Goal: Task Accomplishment & Management: Complete application form

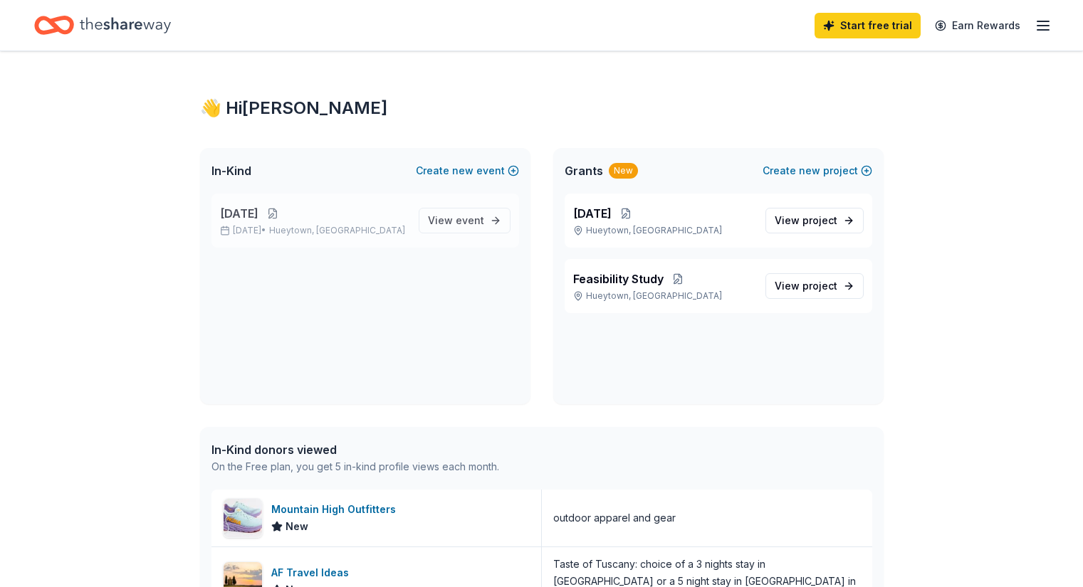
click at [287, 210] on button at bounding box center [272, 213] width 28 height 11
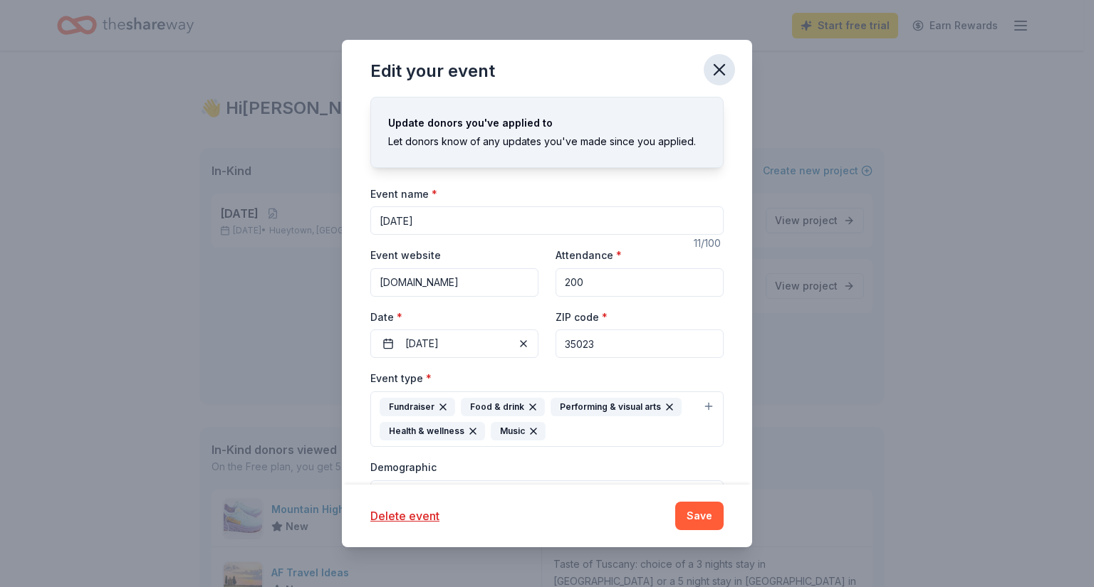
click at [716, 78] on icon "button" at bounding box center [719, 70] width 20 height 20
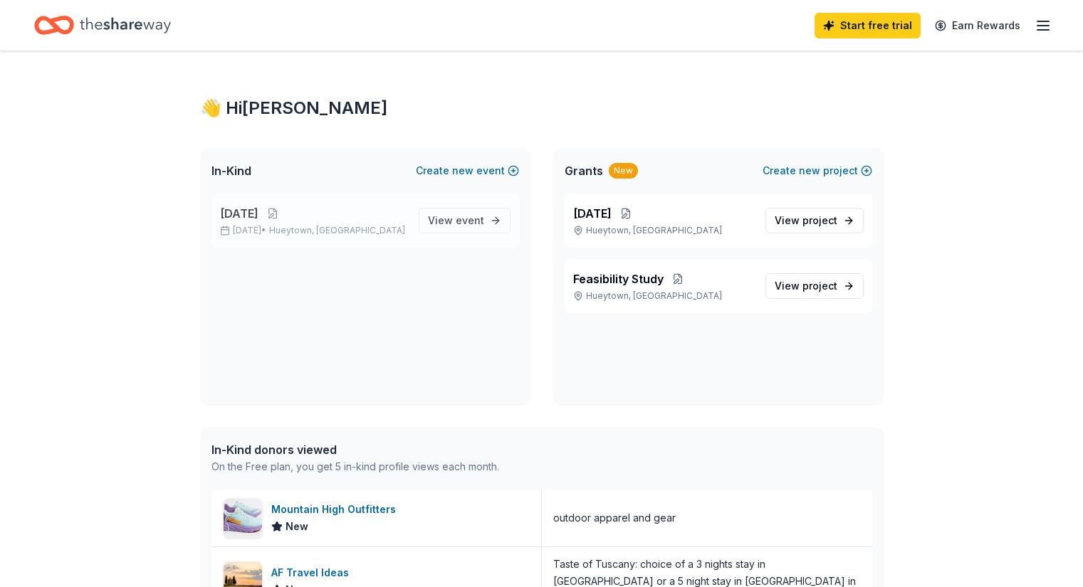
click at [241, 205] on span "[DATE]" at bounding box center [239, 213] width 38 height 17
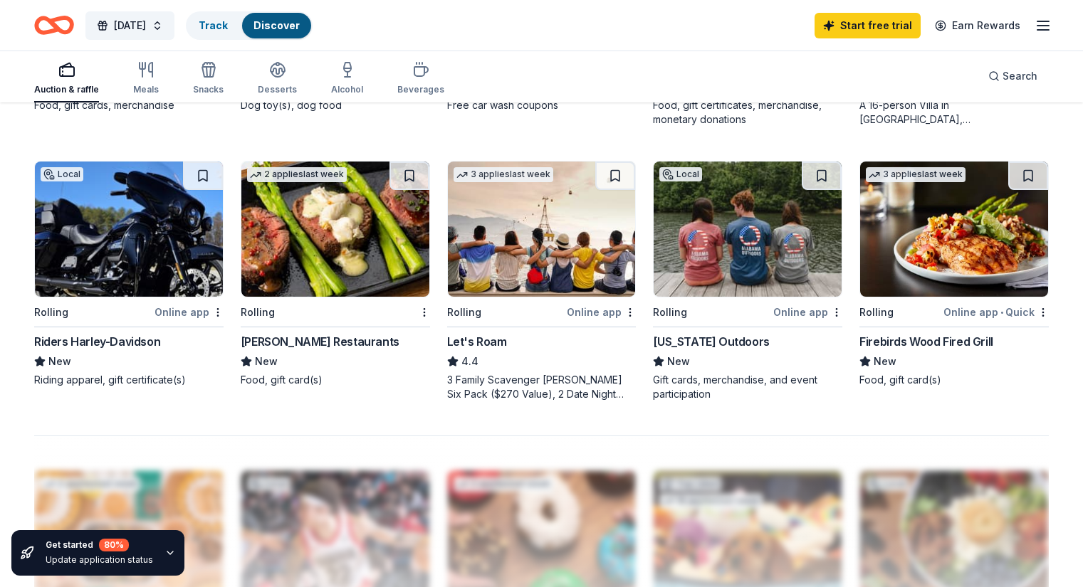
scroll to position [854, 0]
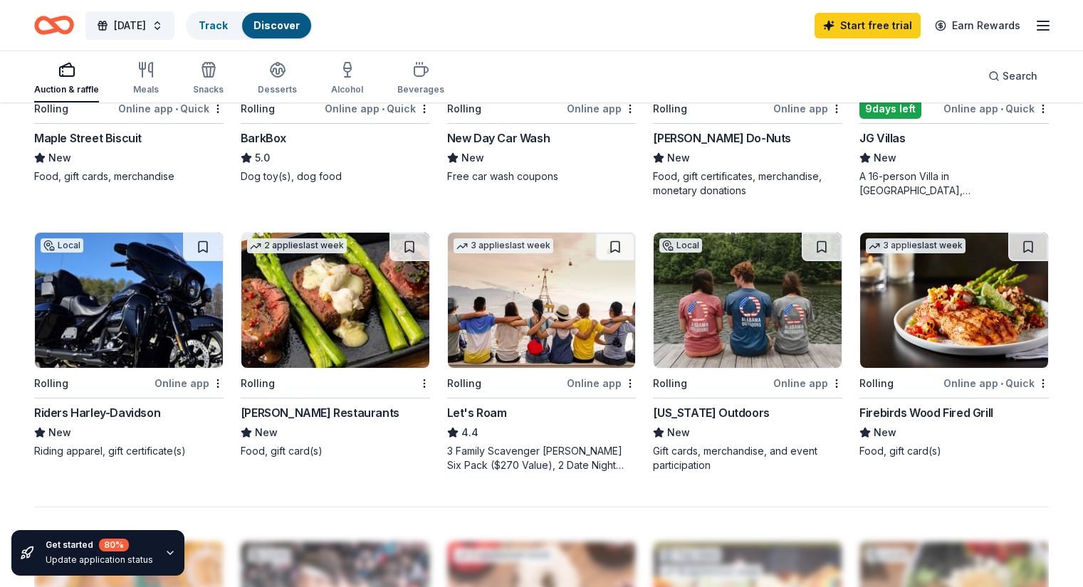
click at [708, 317] on img at bounding box center [748, 300] width 188 height 135
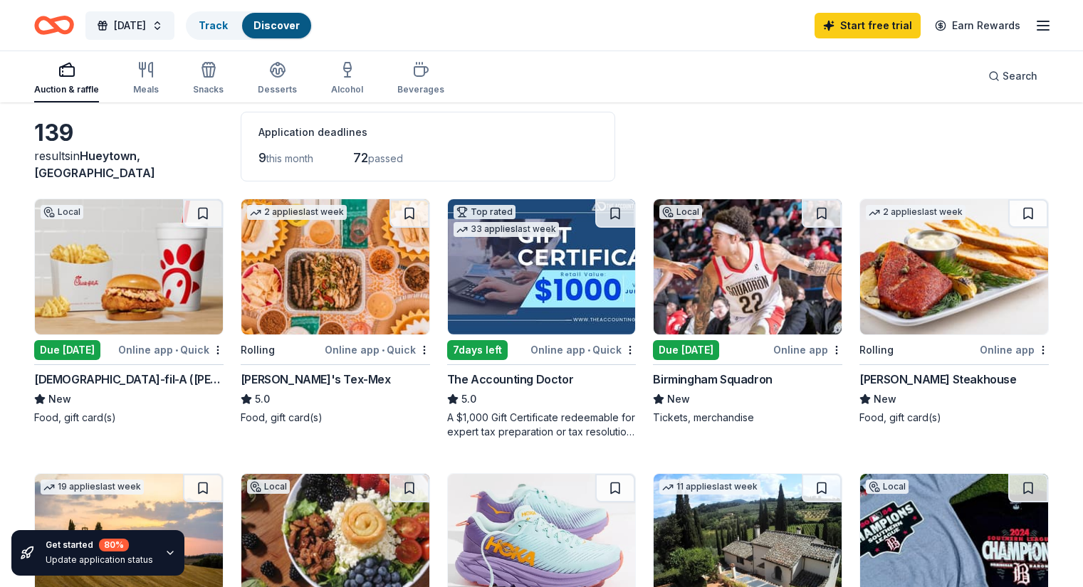
scroll to position [0, 0]
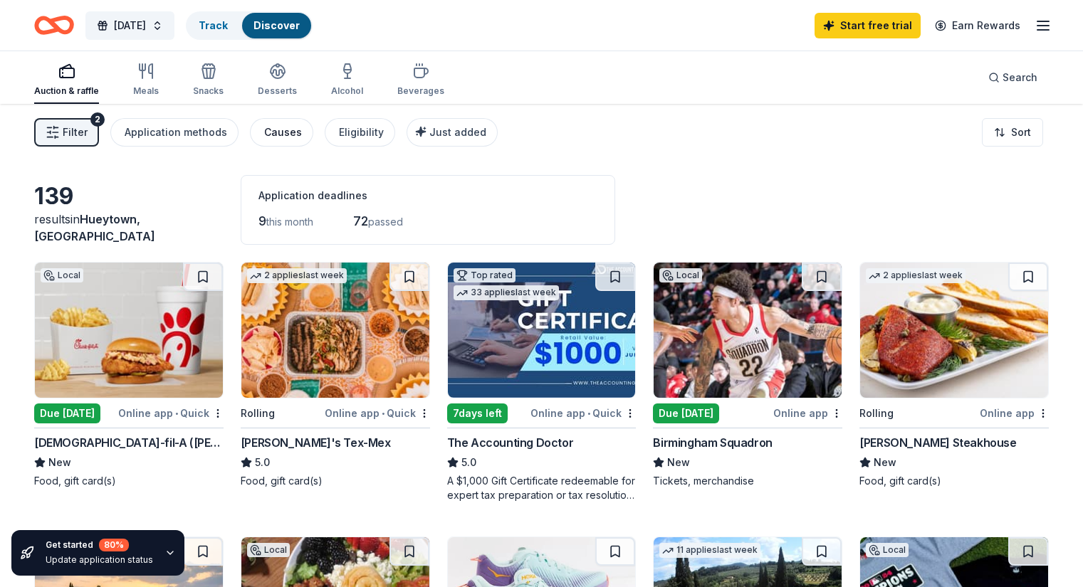
click at [302, 135] on div "Causes" at bounding box center [283, 132] width 38 height 17
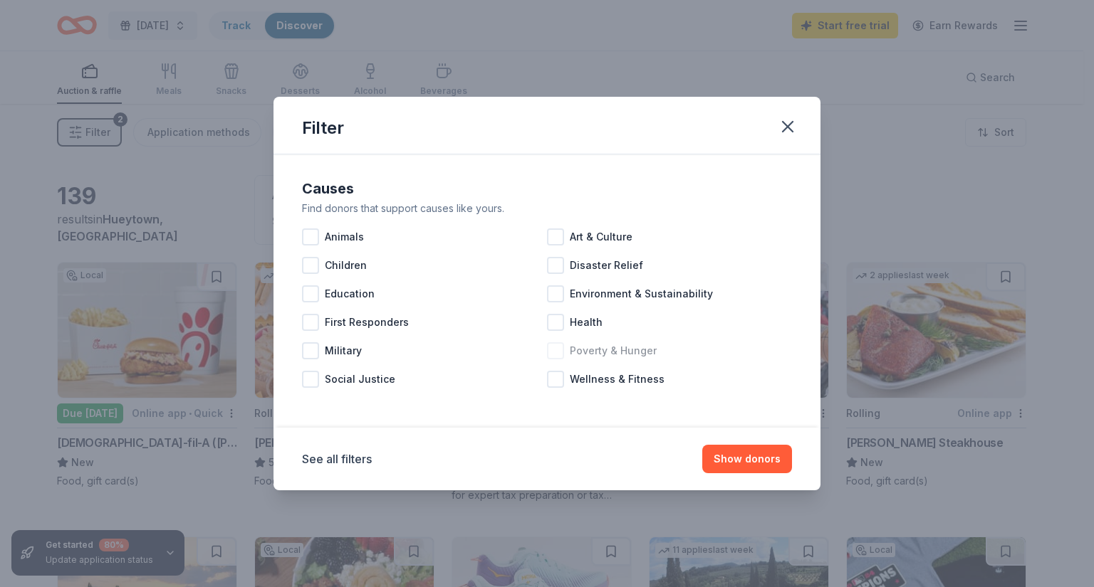
click at [560, 351] on div at bounding box center [555, 350] width 17 height 17
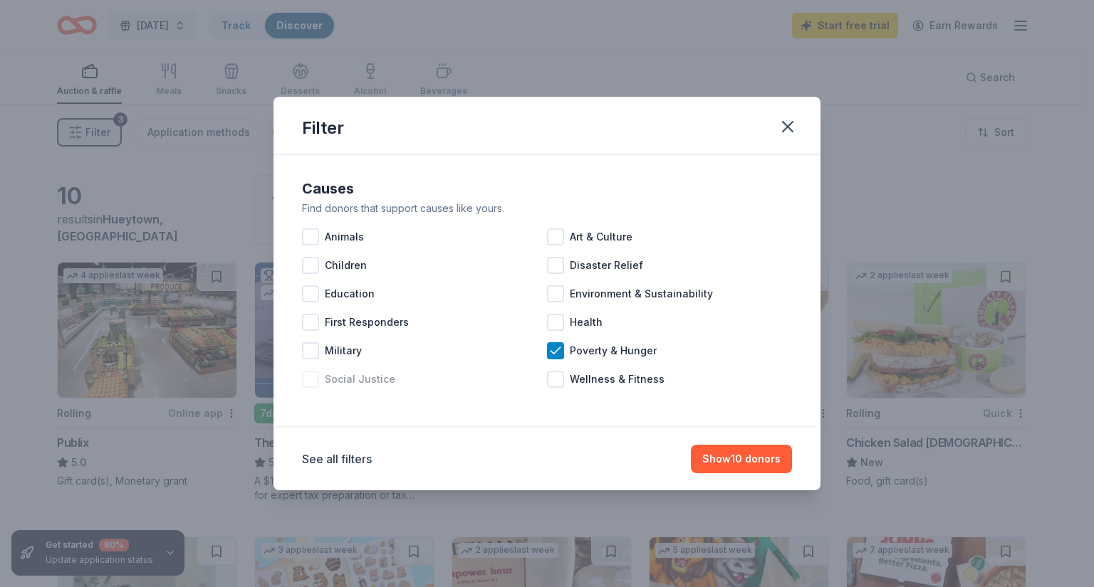
click at [308, 385] on div at bounding box center [310, 379] width 17 height 17
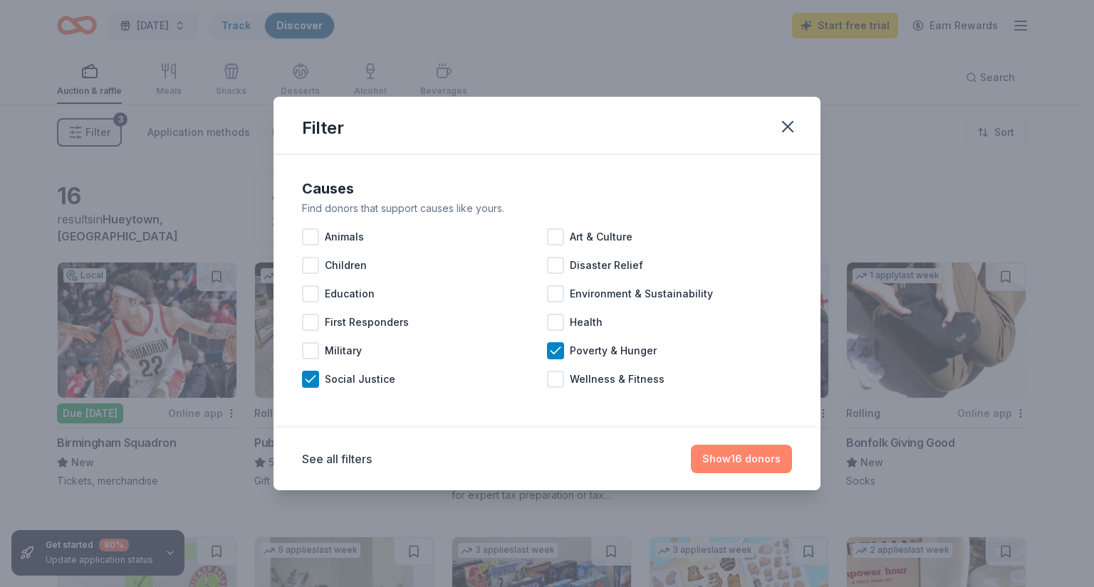
click at [703, 457] on button "Show 16 donors" at bounding box center [741, 459] width 101 height 28
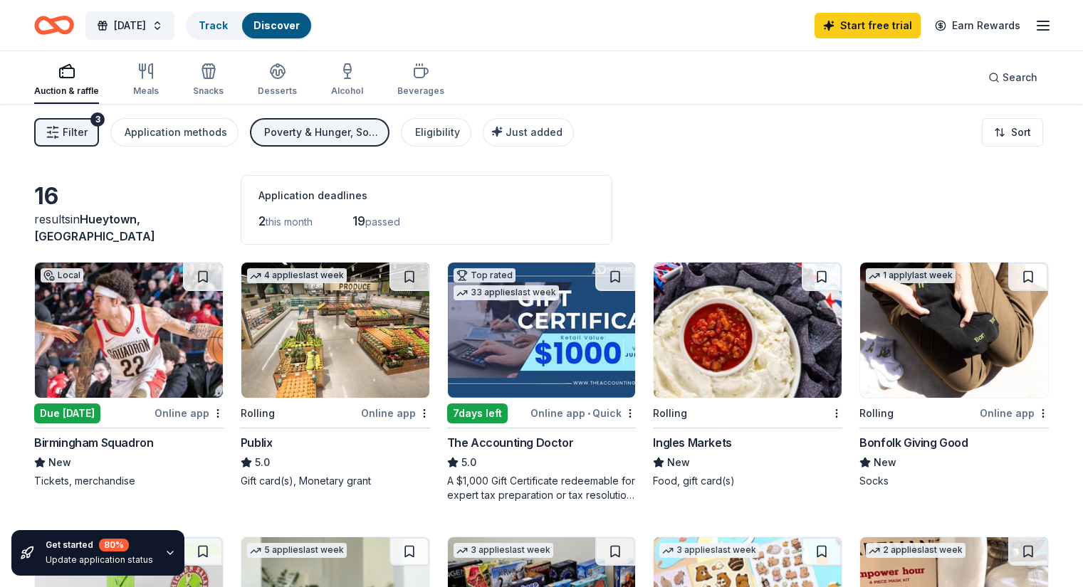
click at [355, 320] on img at bounding box center [335, 330] width 188 height 135
click at [910, 333] on img at bounding box center [954, 330] width 188 height 135
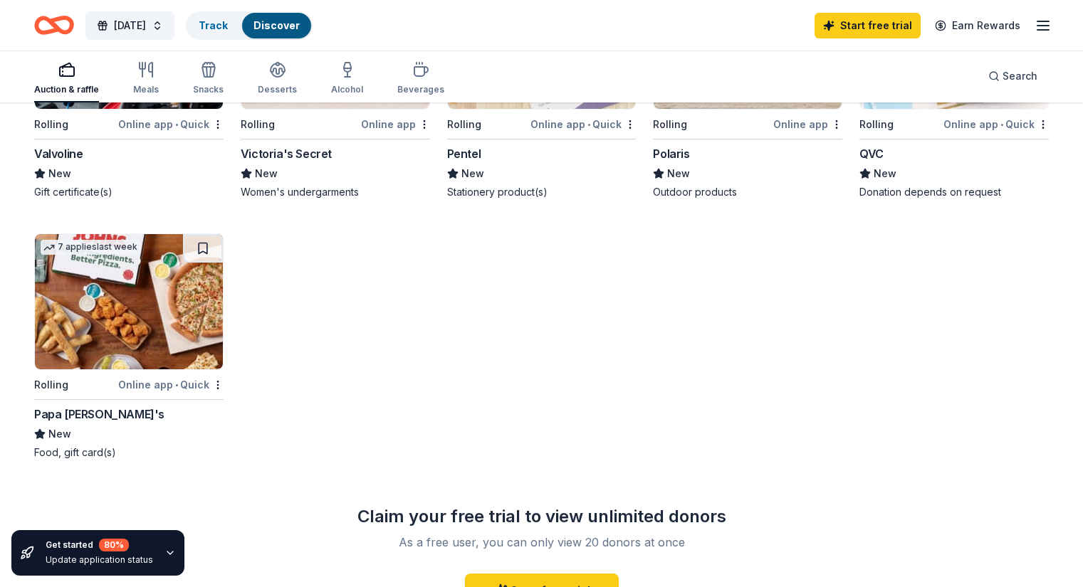
scroll to position [854, 0]
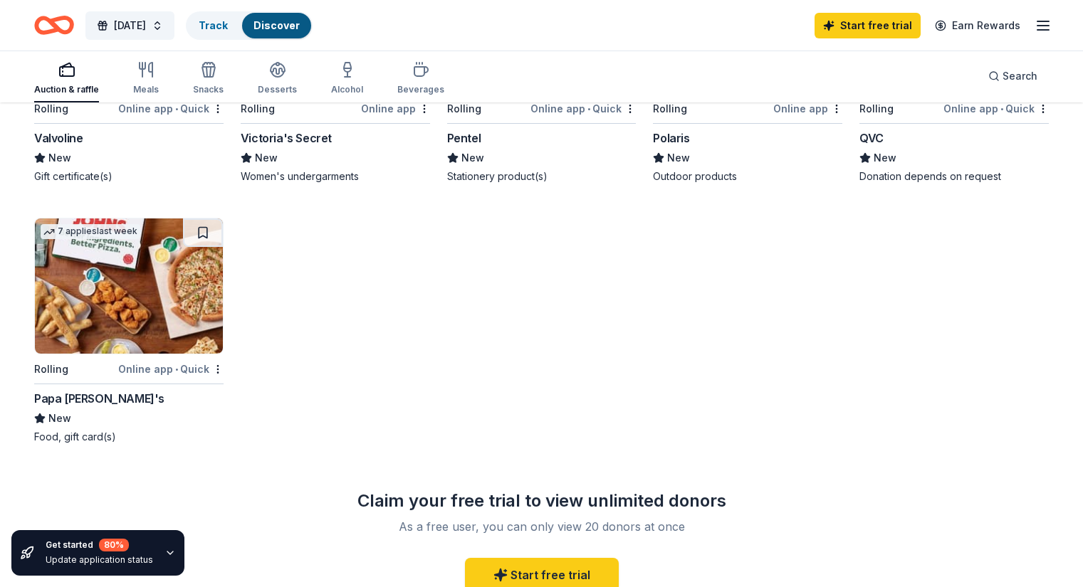
click at [145, 276] on img at bounding box center [129, 286] width 188 height 135
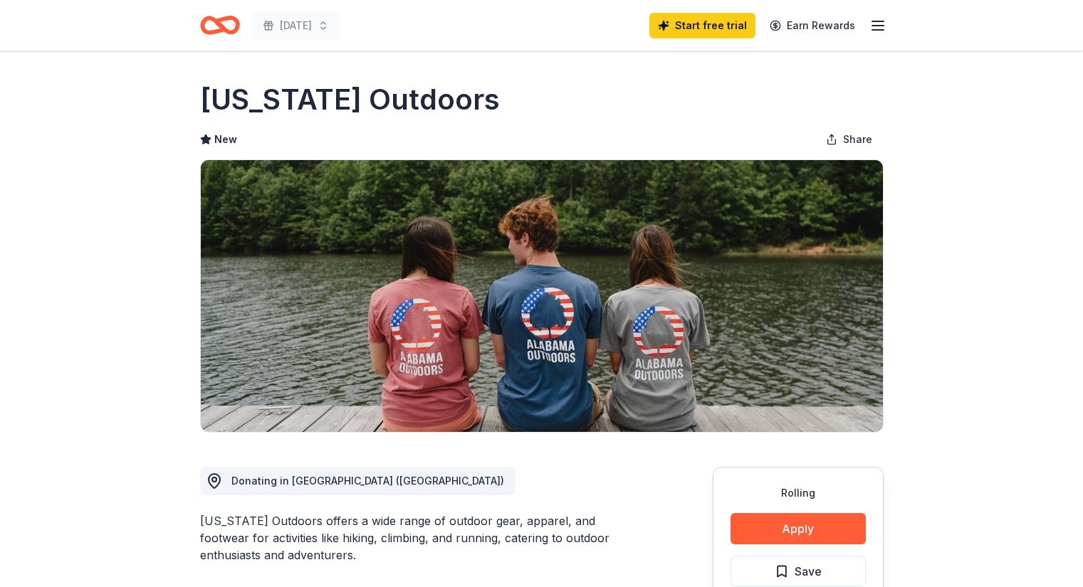
drag, startPoint x: 815, startPoint y: 515, endPoint x: 986, endPoint y: 454, distance: 182.0
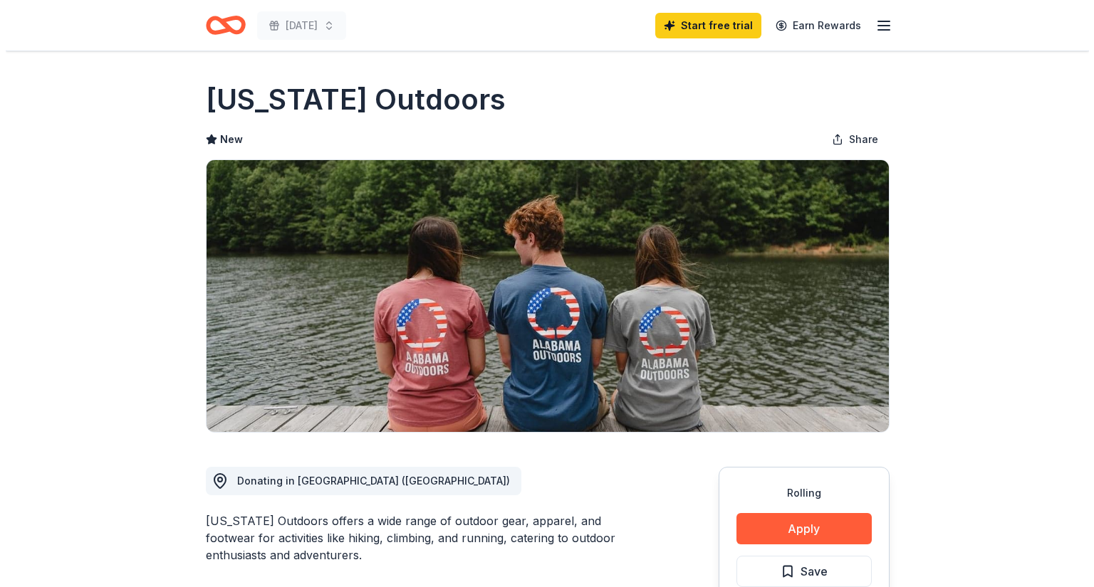
scroll to position [142, 0]
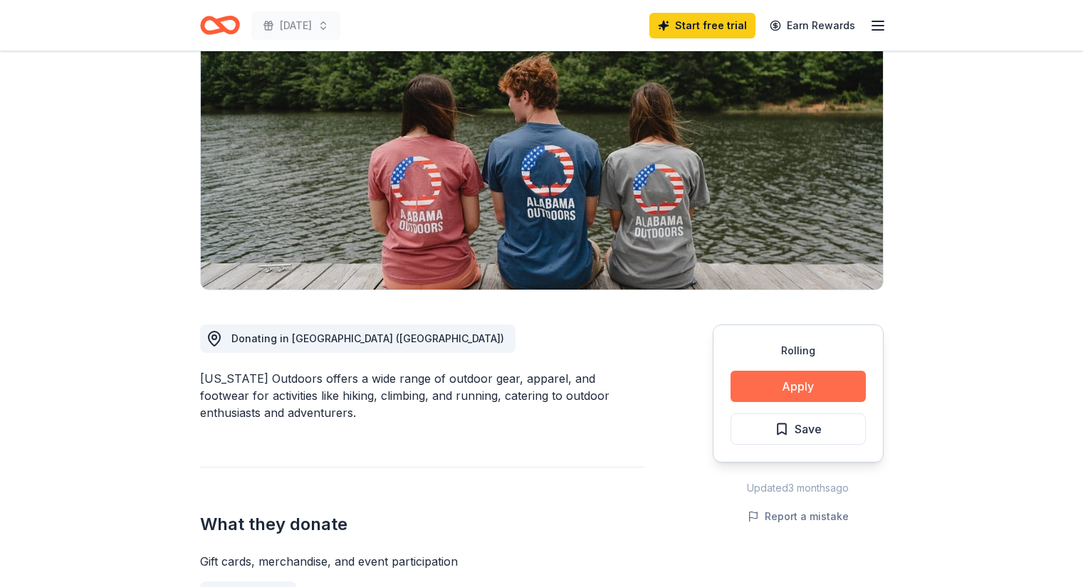
click at [859, 385] on button "Apply" at bounding box center [798, 386] width 135 height 31
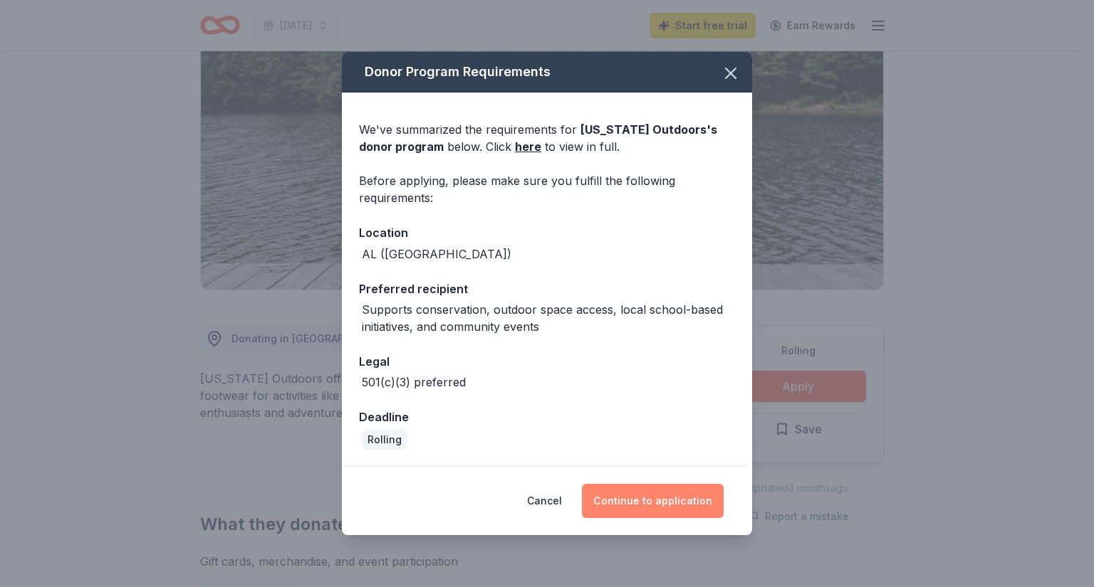
click at [654, 488] on button "Continue to application" at bounding box center [653, 501] width 142 height 34
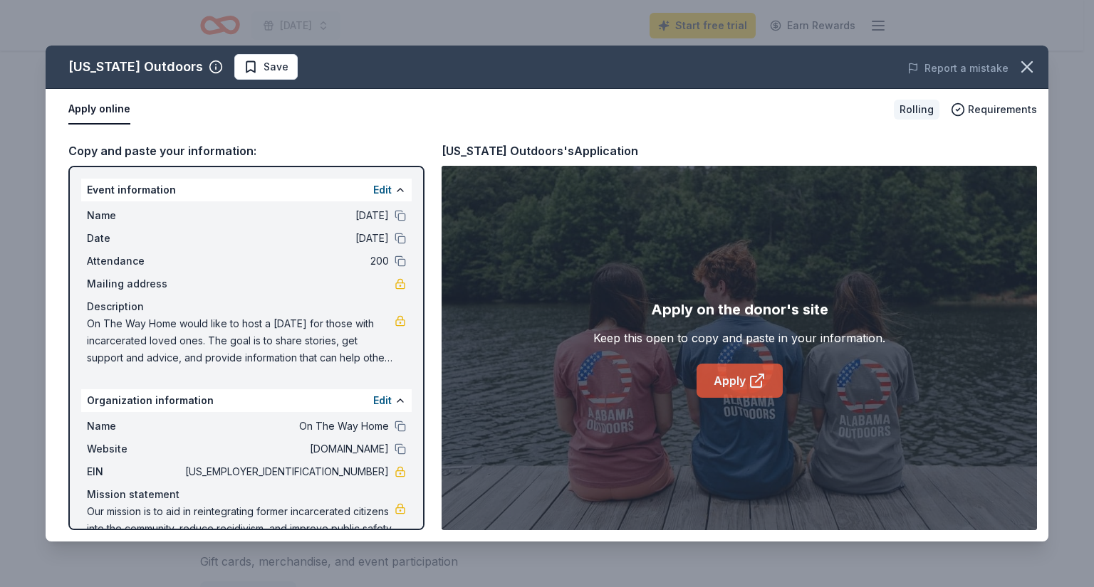
click at [763, 375] on icon at bounding box center [759, 379] width 8 height 8
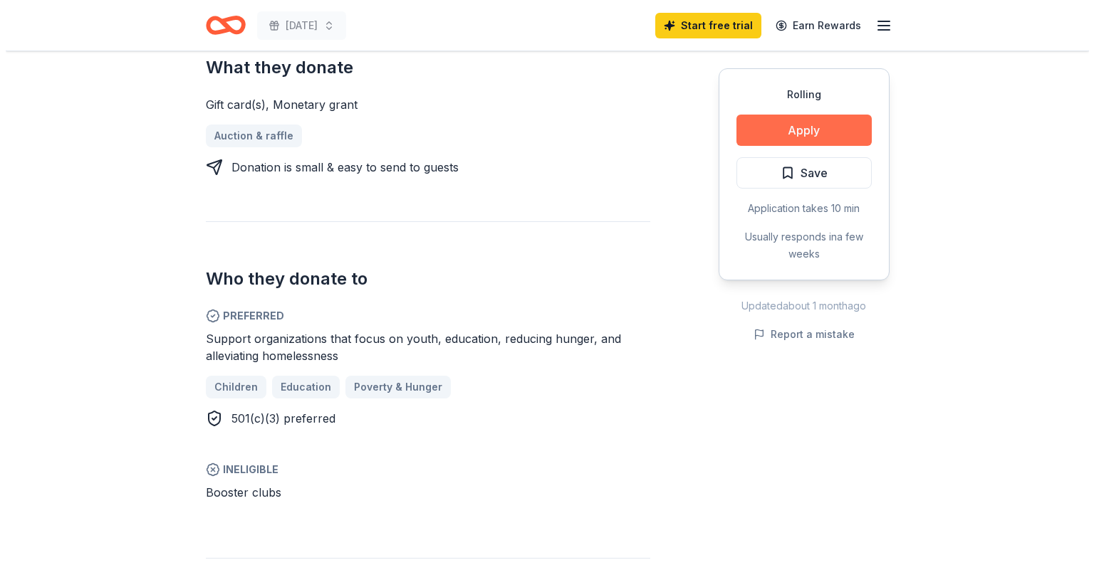
scroll to position [570, 0]
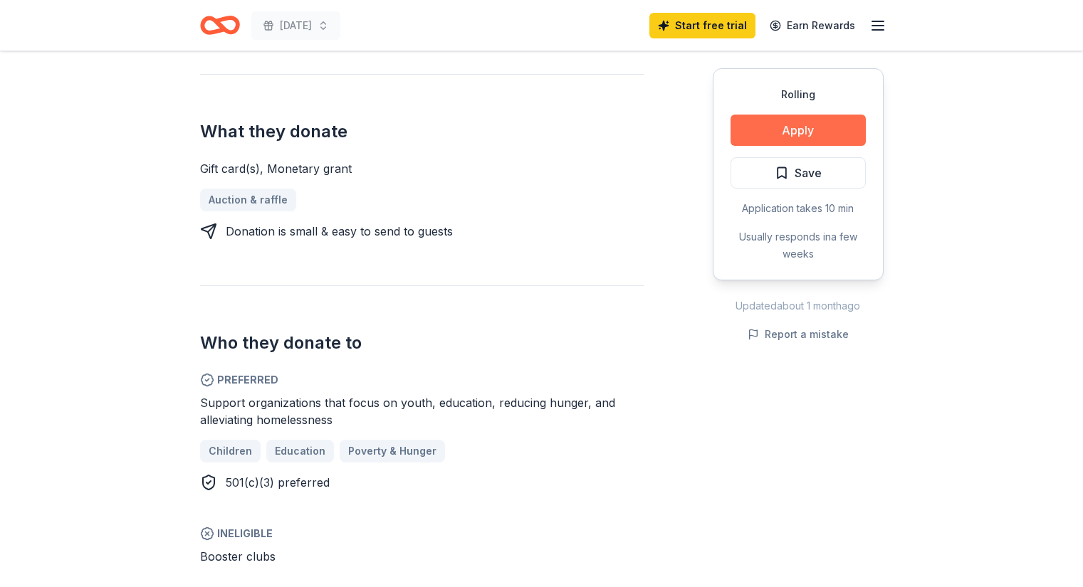
click at [751, 137] on button "Apply" at bounding box center [798, 130] width 135 height 31
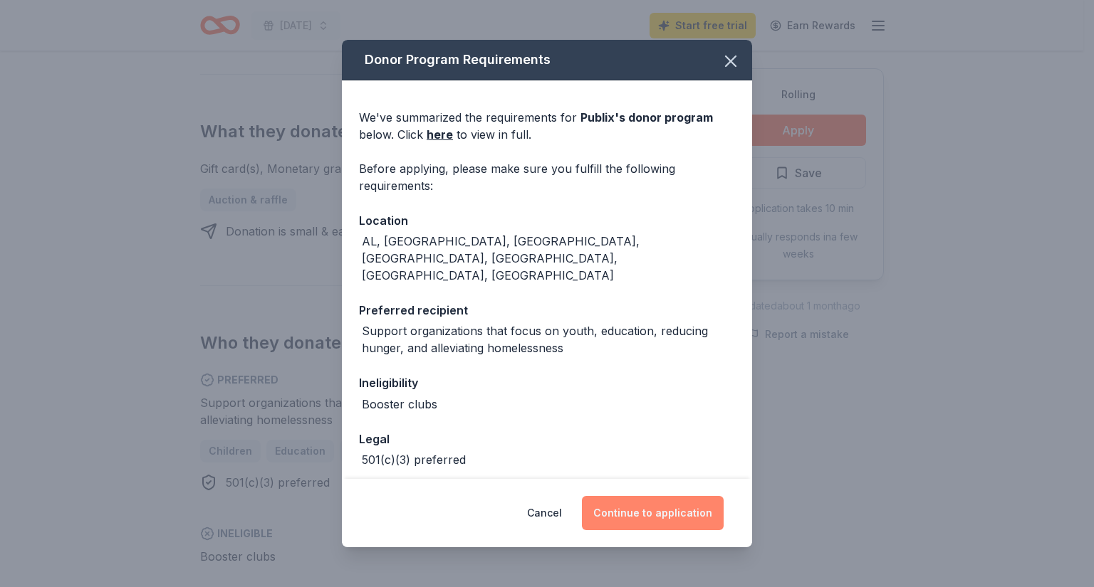
click at [643, 515] on button "Continue to application" at bounding box center [653, 513] width 142 height 34
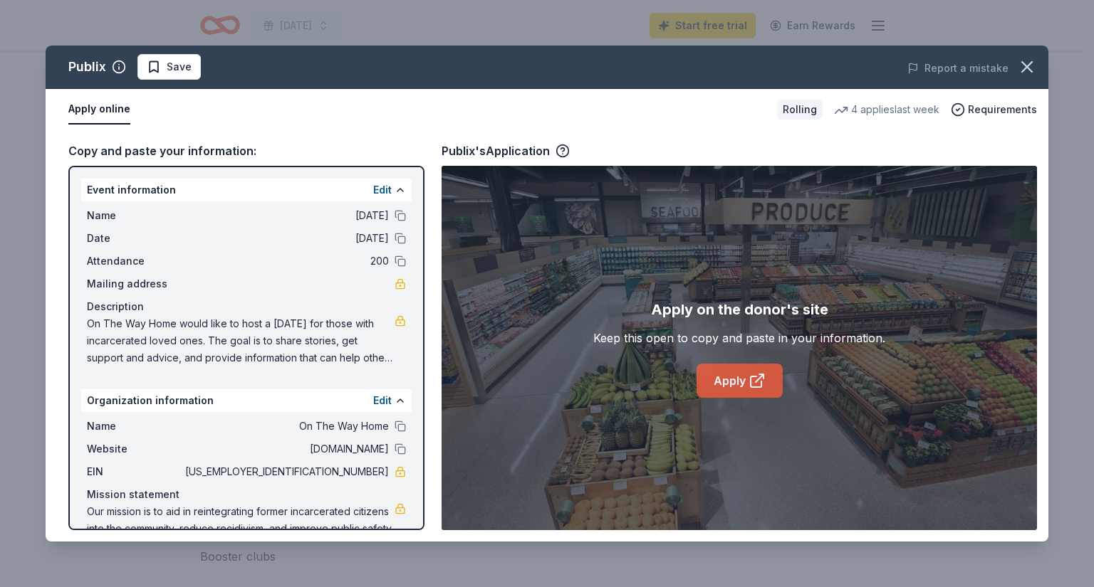
click at [733, 374] on link "Apply" at bounding box center [739, 381] width 86 height 34
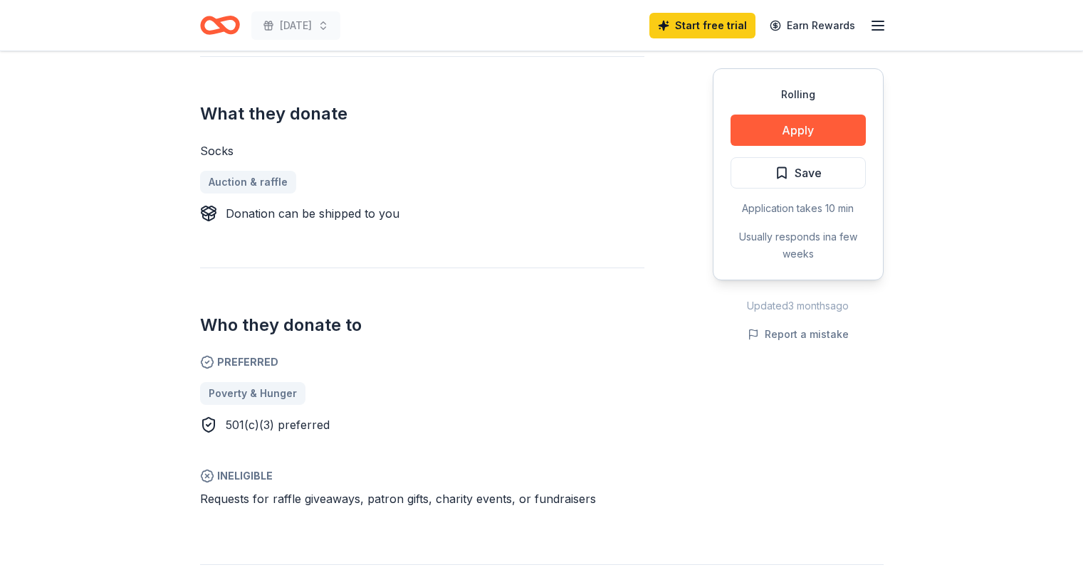
scroll to position [570, 0]
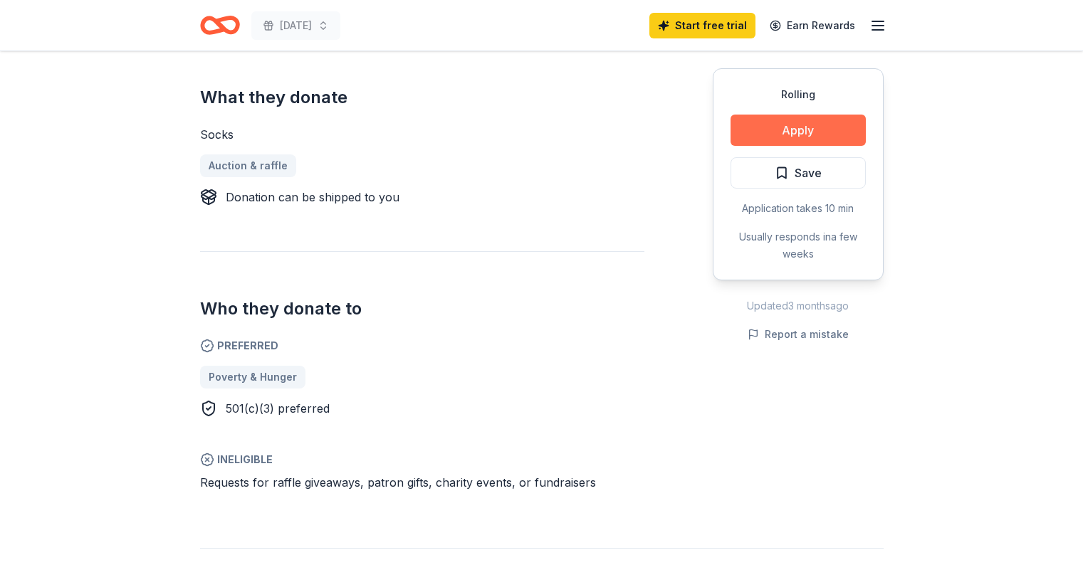
click at [800, 129] on button "Apply" at bounding box center [798, 130] width 135 height 31
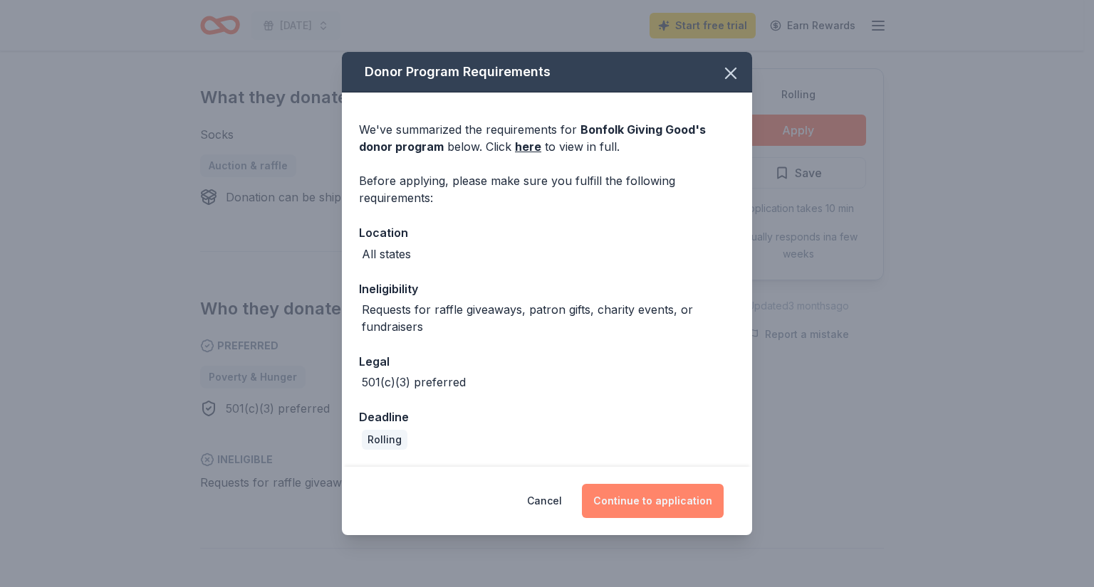
click at [656, 498] on button "Continue to application" at bounding box center [653, 501] width 142 height 34
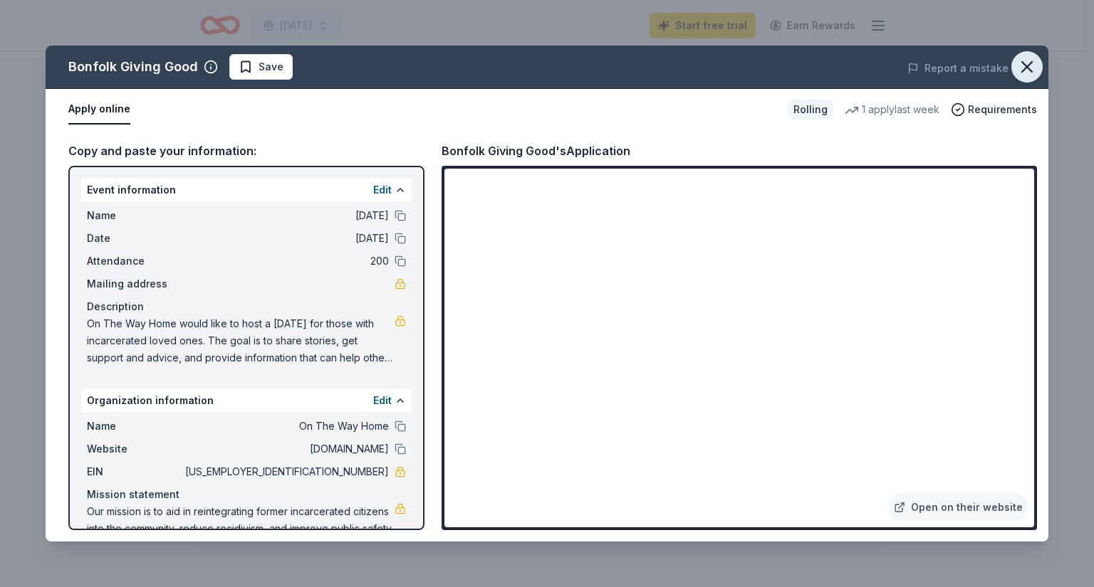
click at [1029, 65] on icon "button" at bounding box center [1027, 67] width 10 height 10
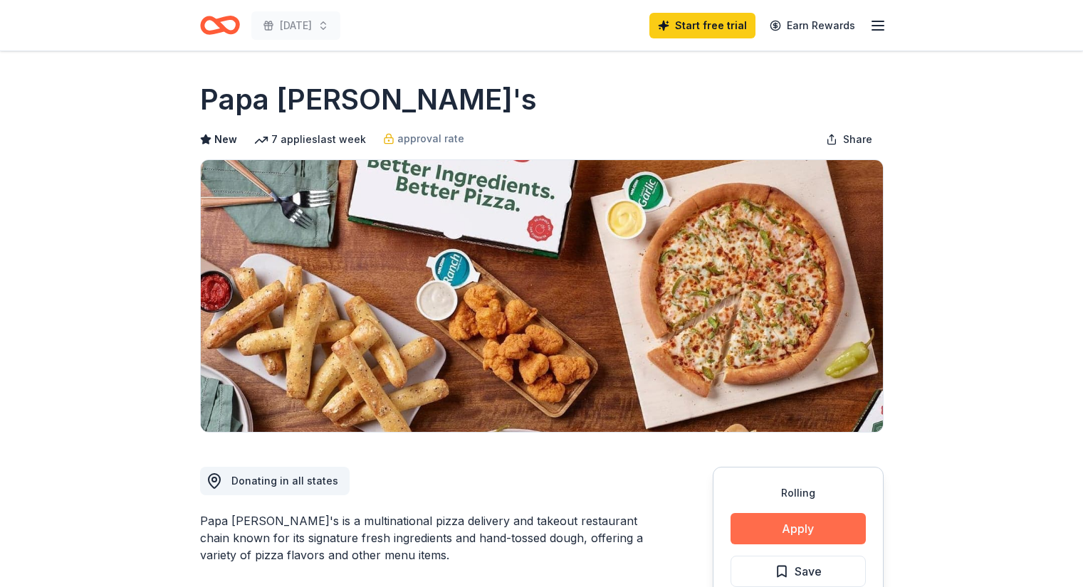
click at [748, 518] on button "Apply" at bounding box center [798, 528] width 135 height 31
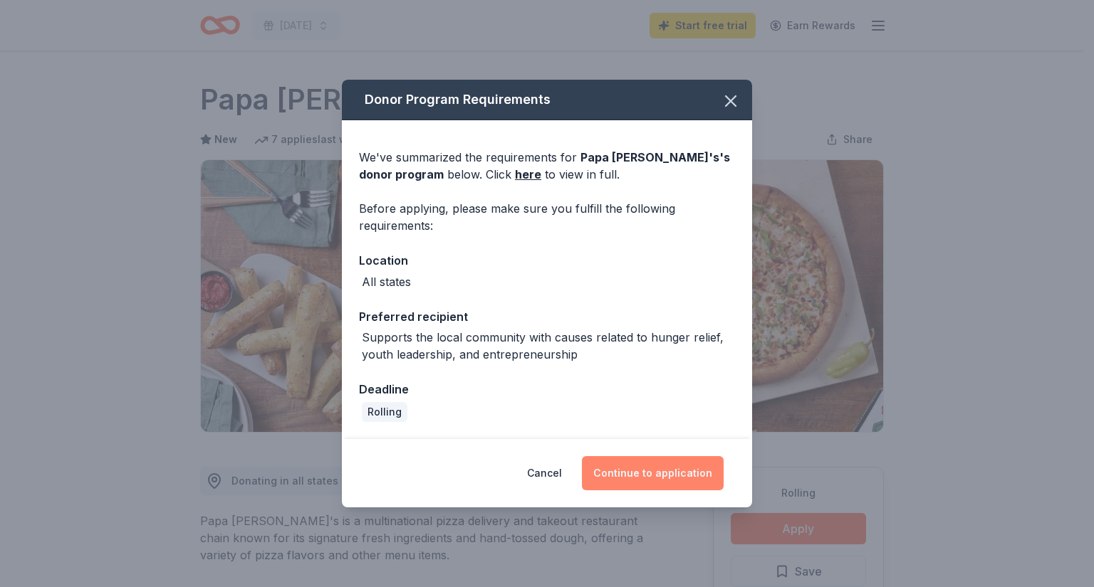
click at [691, 473] on button "Continue to application" at bounding box center [653, 473] width 142 height 34
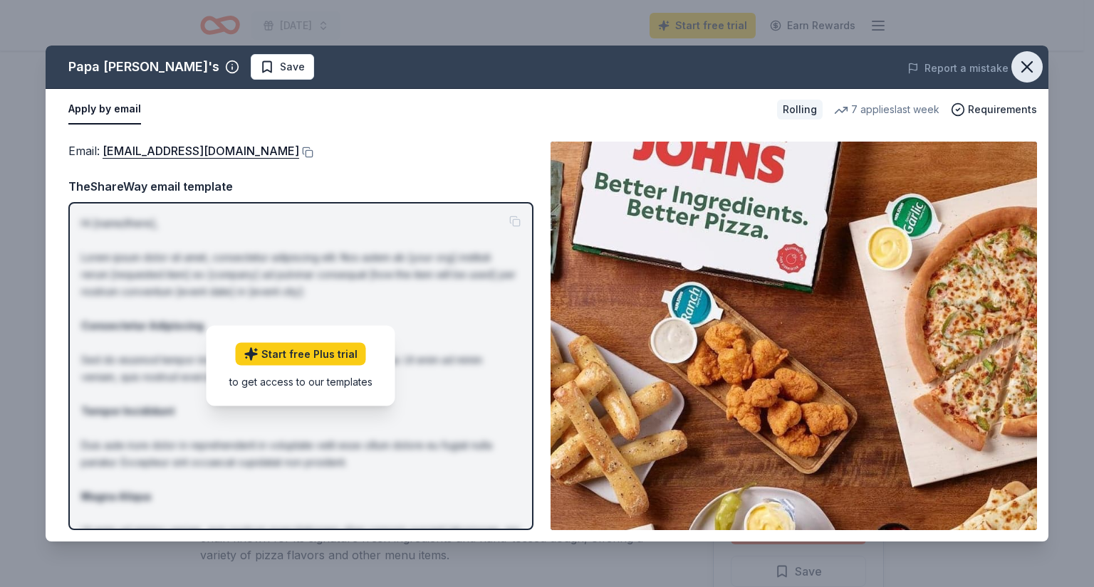
click at [1030, 69] on icon "button" at bounding box center [1027, 67] width 10 height 10
